Goal: Task Accomplishment & Management: Manage account settings

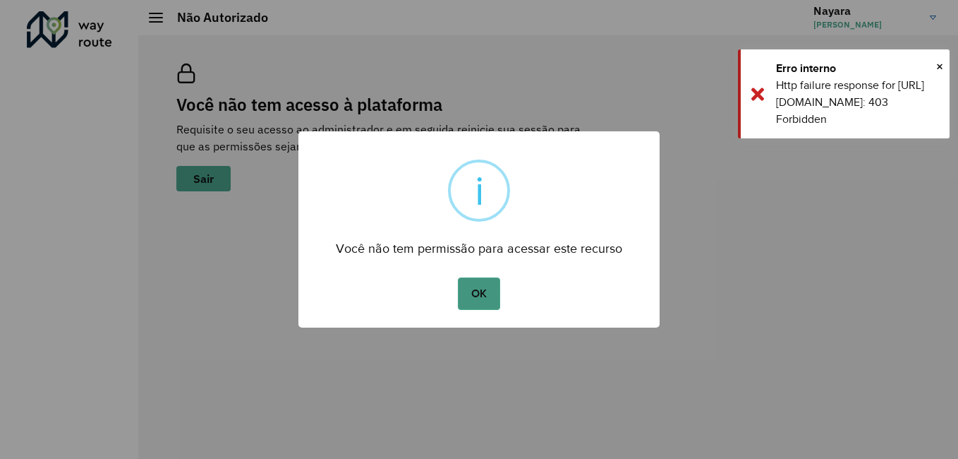
click at [478, 290] on button "OK" at bounding box center [479, 293] width 42 height 32
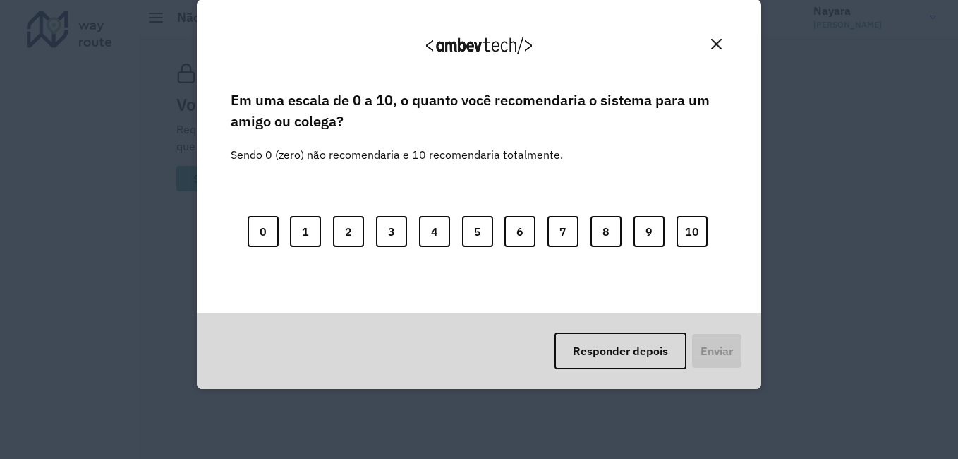
click at [718, 49] on button "Close" at bounding box center [716, 44] width 22 height 22
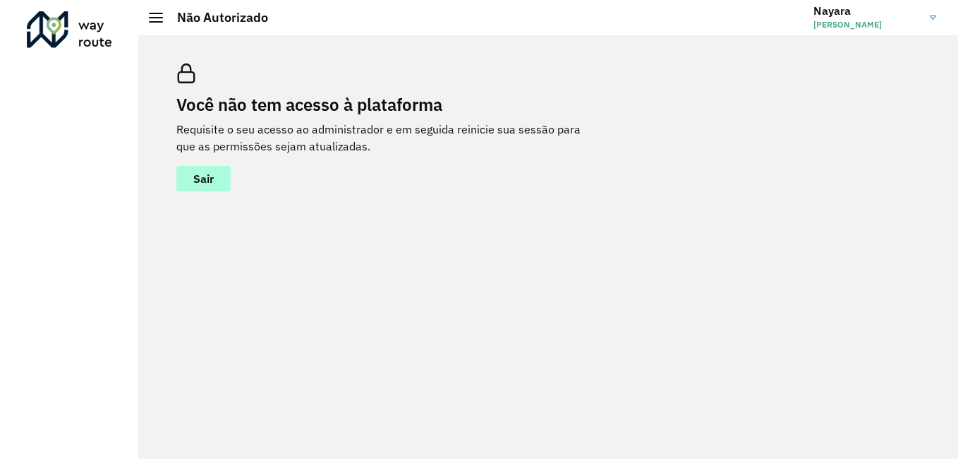
click at [210, 178] on span "Sair" at bounding box center [203, 178] width 20 height 11
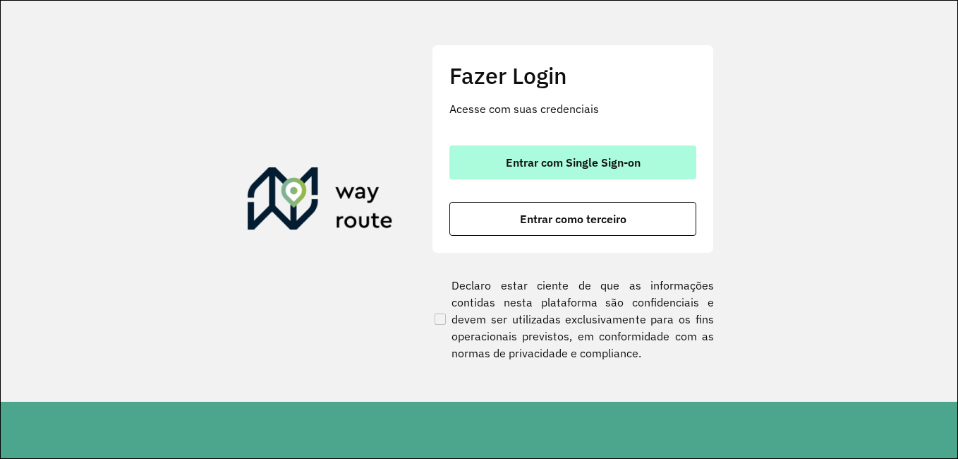
click at [582, 165] on span "Entrar com Single Sign-on" at bounding box center [573, 162] width 135 height 11
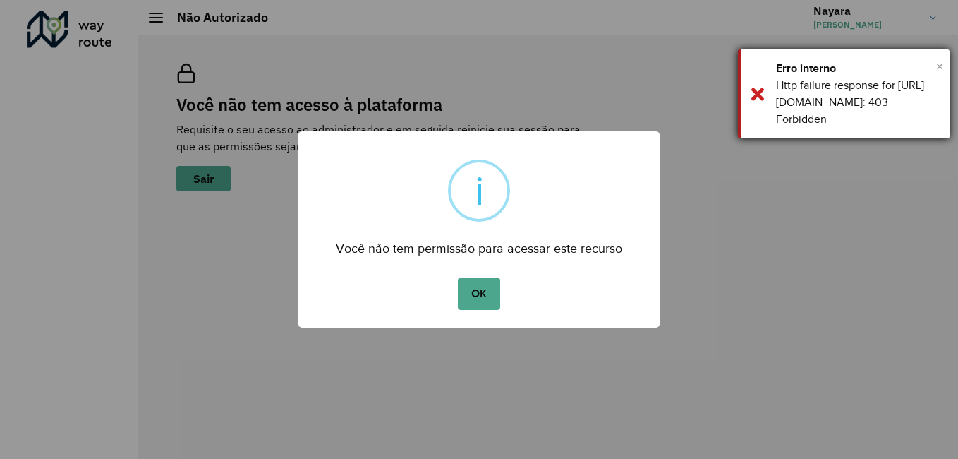
click at [941, 68] on span "×" at bounding box center [939, 66] width 7 height 21
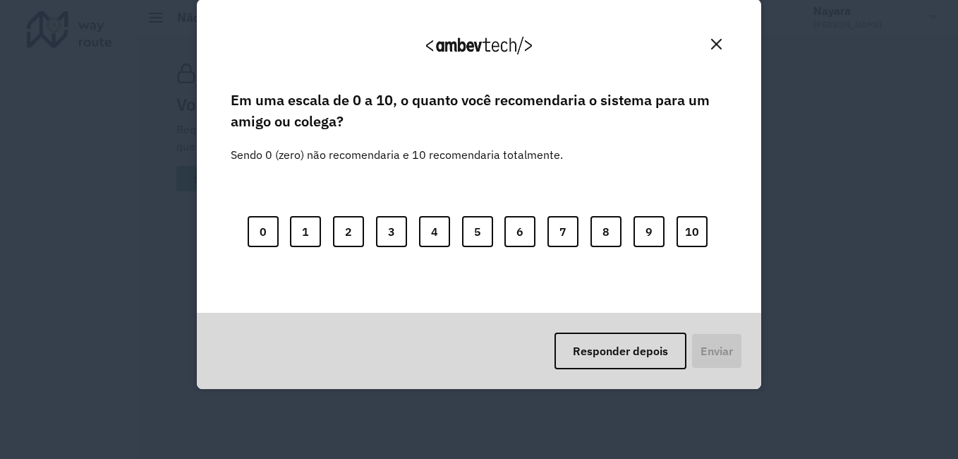
click at [712, 42] on img "Close" at bounding box center [716, 44] width 11 height 11
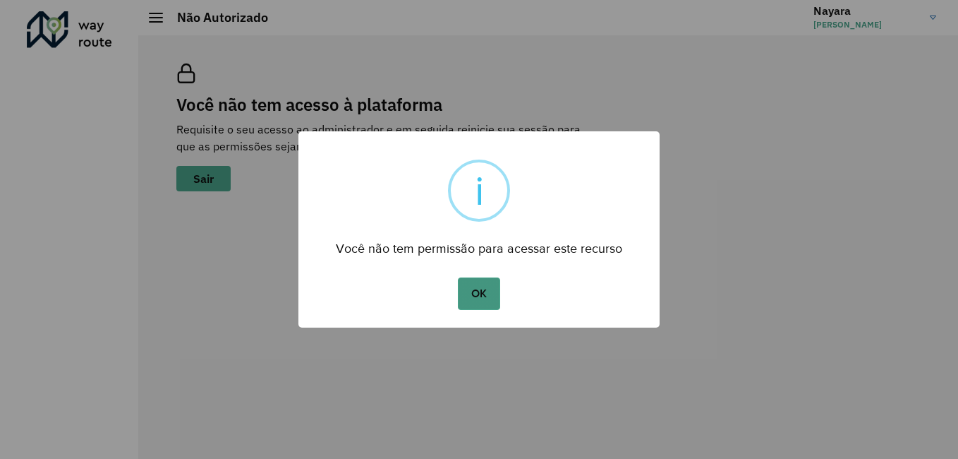
click at [494, 293] on button "OK" at bounding box center [479, 293] width 42 height 32
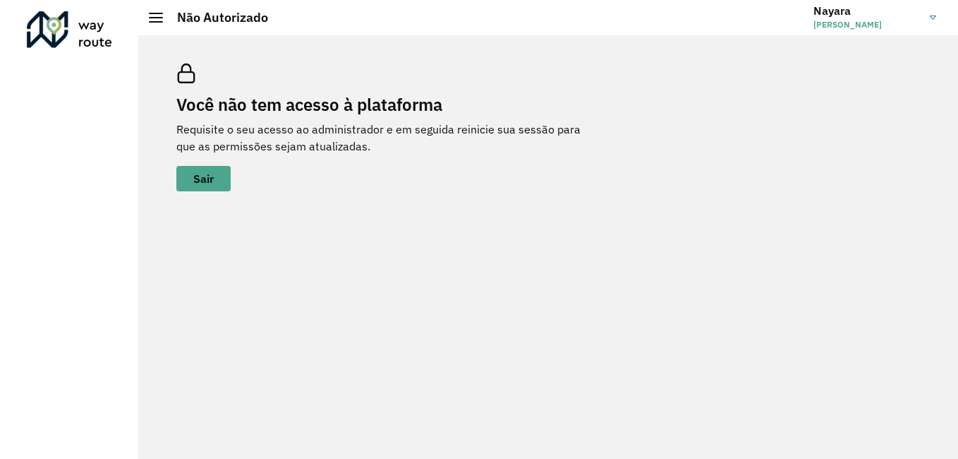
click at [929, 18] on link "[PERSON_NAME]" at bounding box center [879, 17] width 133 height 37
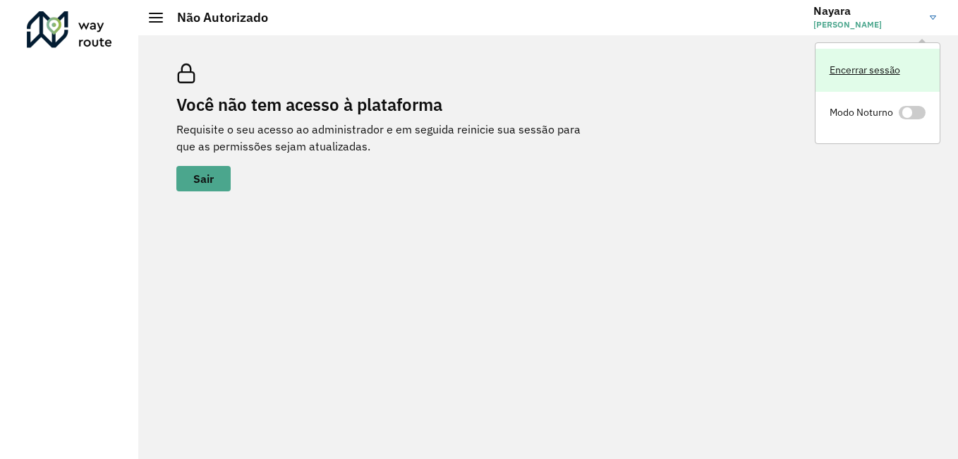
click at [851, 73] on link "Encerrar sessão" at bounding box center [877, 70] width 124 height 43
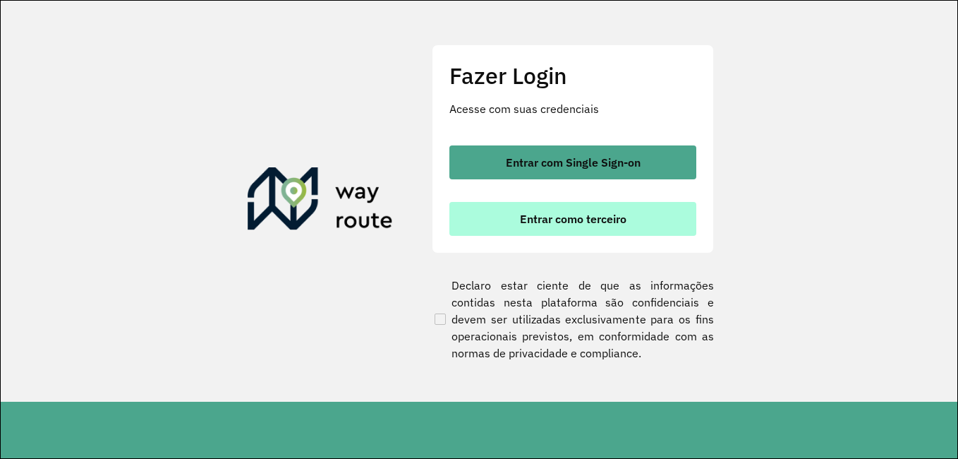
click at [588, 219] on span "Entrar como terceiro" at bounding box center [573, 218] width 107 height 11
